Goal: Task Accomplishment & Management: Manage account settings

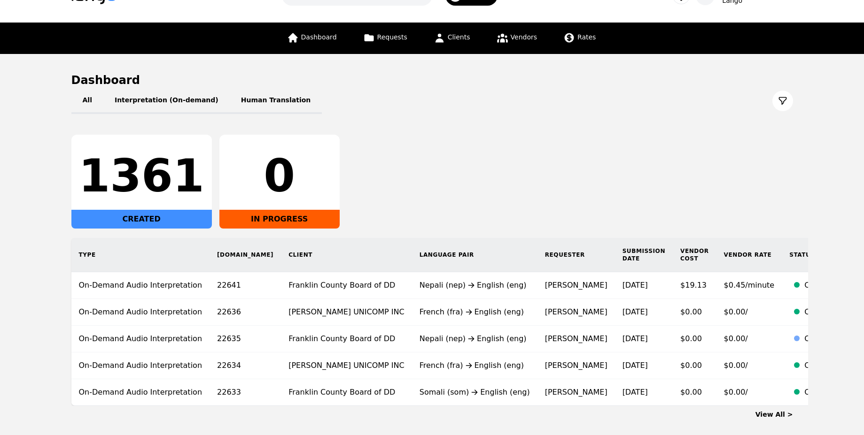
scroll to position [56, 0]
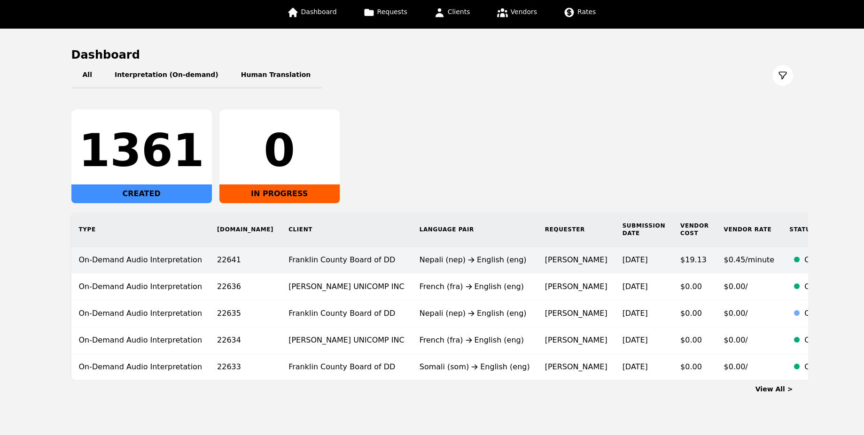
click at [432, 255] on div "Nepali (nep) English (eng)" at bounding box center [474, 260] width 110 height 11
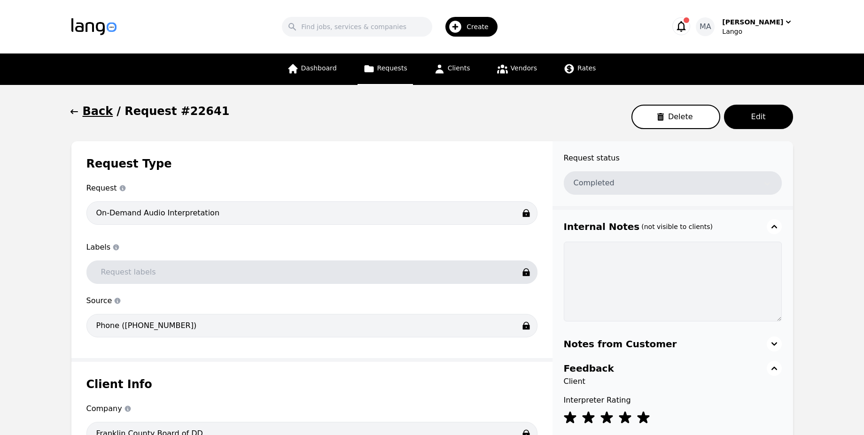
click at [688, 27] on icon "button" at bounding box center [680, 26] width 13 height 13
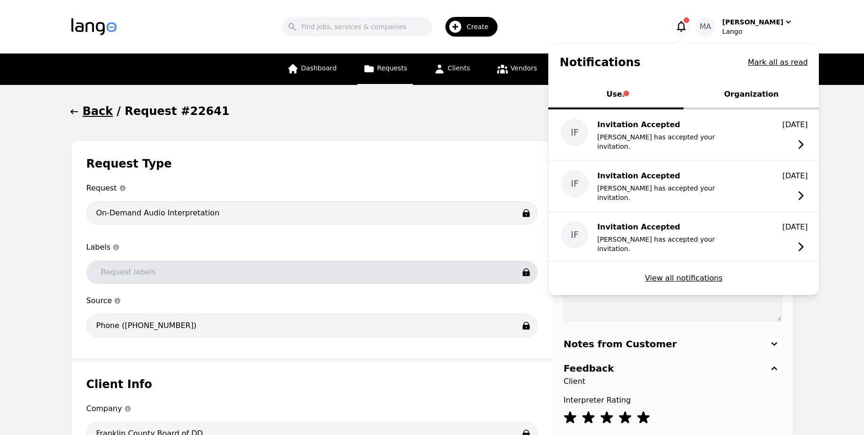
click at [686, 27] on icon "button" at bounding box center [681, 26] width 9 height 11
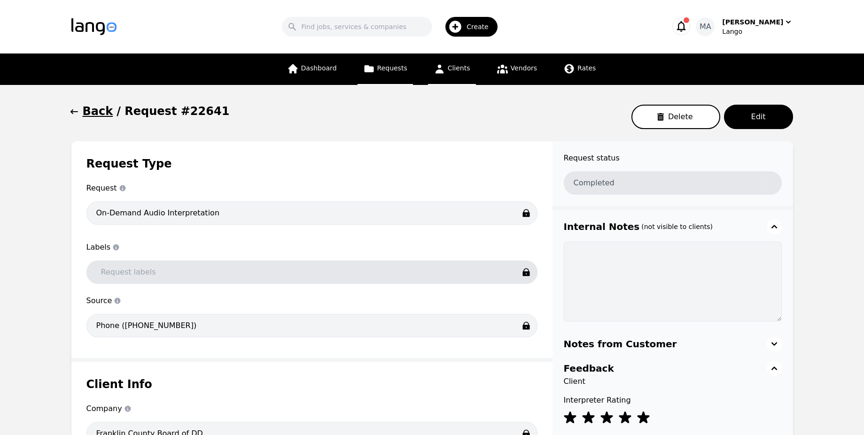
click at [466, 68] on span "Clients" at bounding box center [459, 68] width 23 height 8
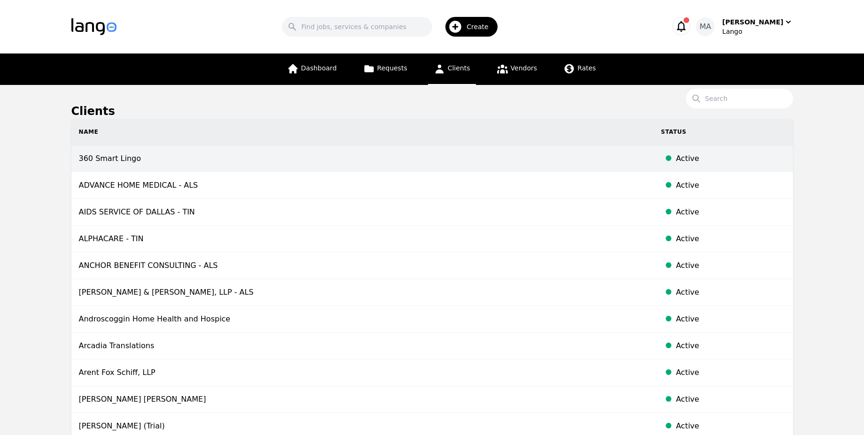
click at [171, 167] on td "360 Smart Lingo" at bounding box center [362, 159] width 582 height 27
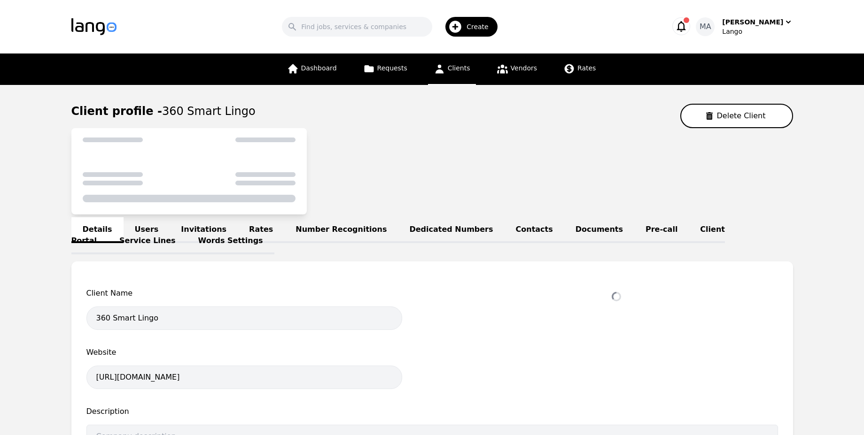
select select "active"
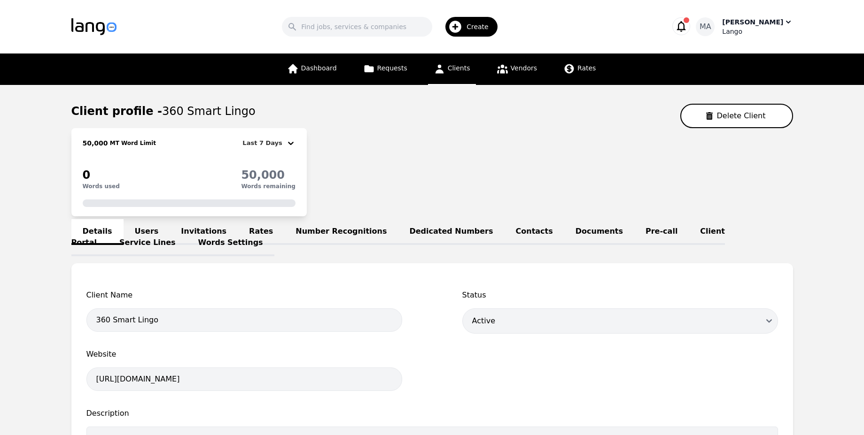
click at [760, 26] on div "[PERSON_NAME]" at bounding box center [752, 21] width 61 height 9
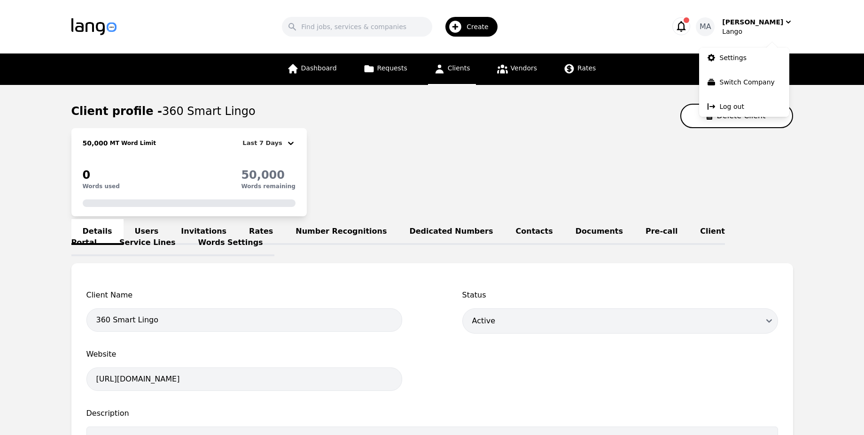
drag, startPoint x: 737, startPoint y: 53, endPoint x: 679, endPoint y: 56, distance: 58.8
click at [737, 54] on p "Settings" at bounding box center [732, 57] width 27 height 9
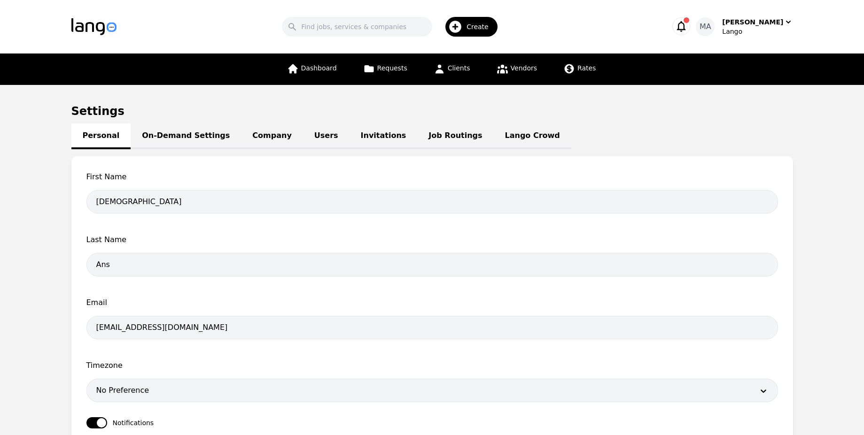
click at [241, 135] on link "Company" at bounding box center [272, 137] width 62 height 26
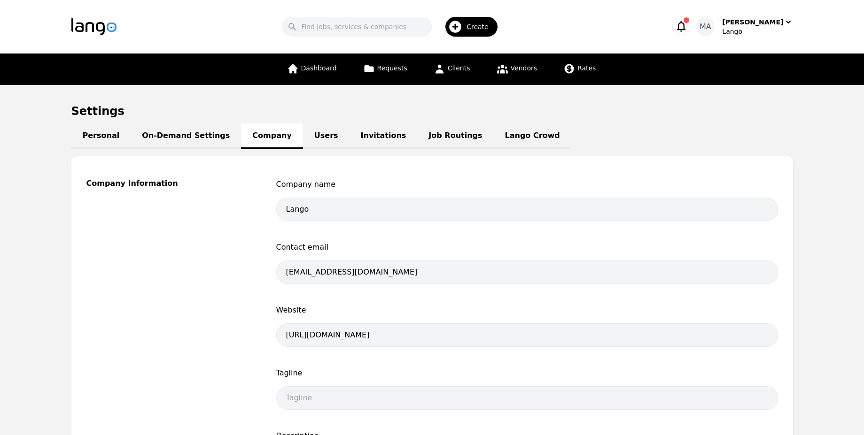
click at [303, 129] on link "Users" at bounding box center [326, 137] width 46 height 26
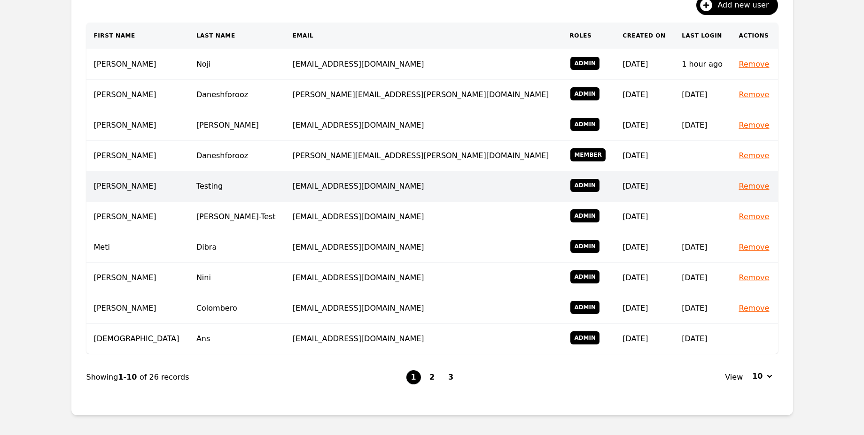
scroll to position [226, 0]
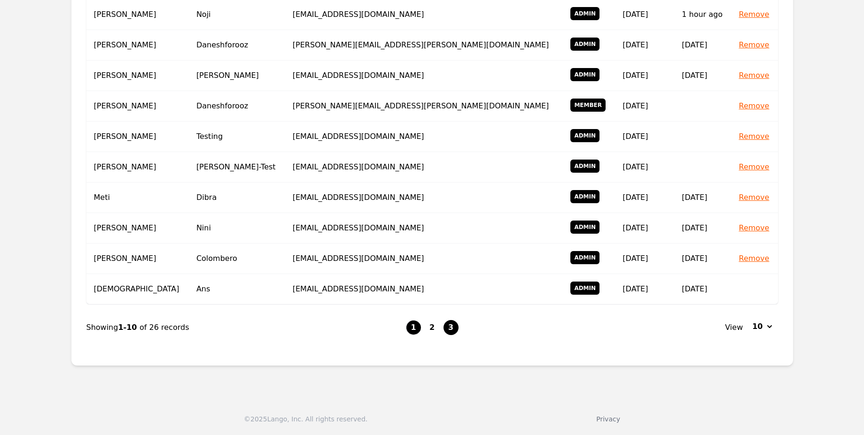
click at [447, 324] on button "3" at bounding box center [450, 327] width 15 height 15
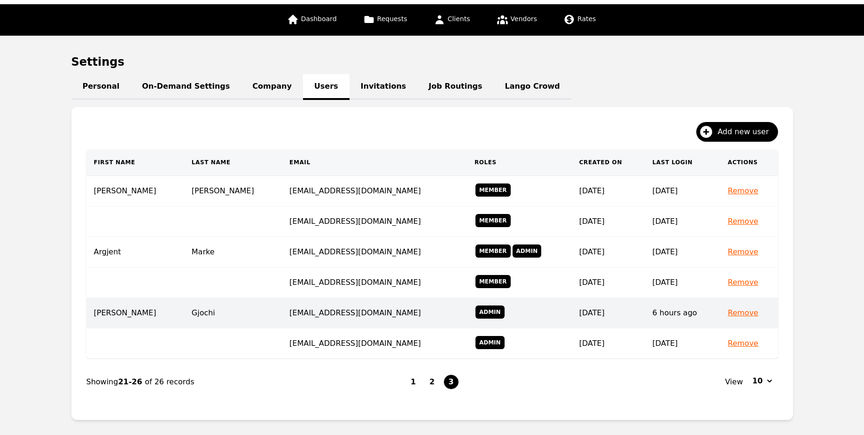
scroll to position [56, 0]
